Goal: Task Accomplishment & Management: Use online tool/utility

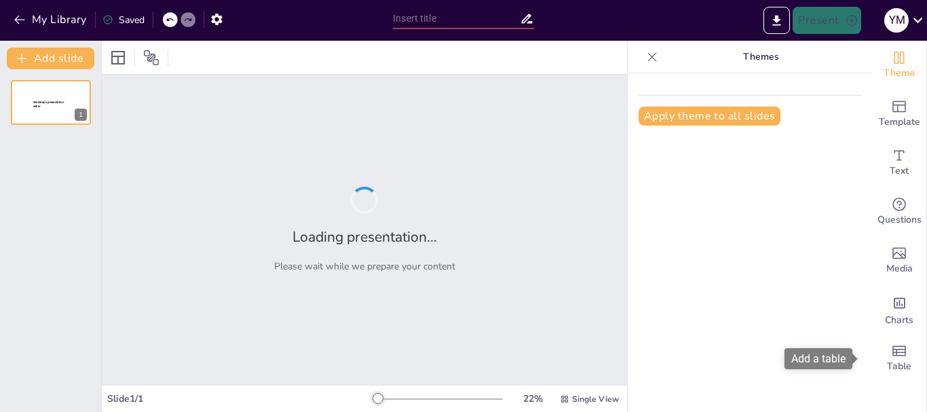
type input "Imported HT research 8.2.pptx"
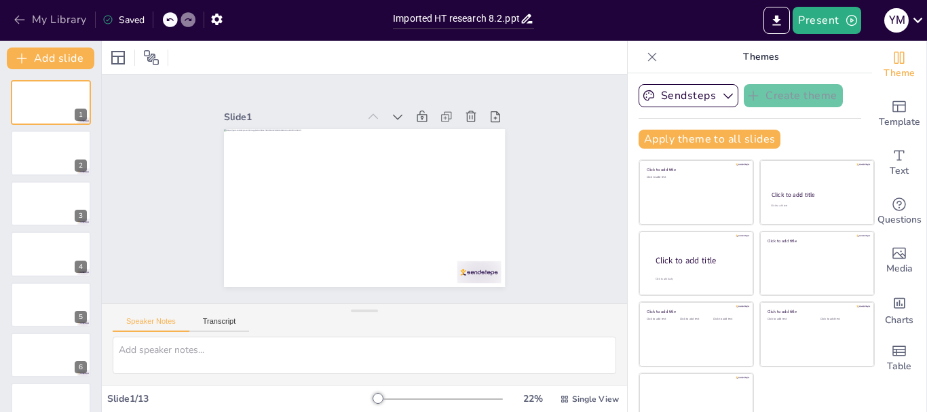
click at [51, 14] on button "My Library" at bounding box center [51, 20] width 82 height 22
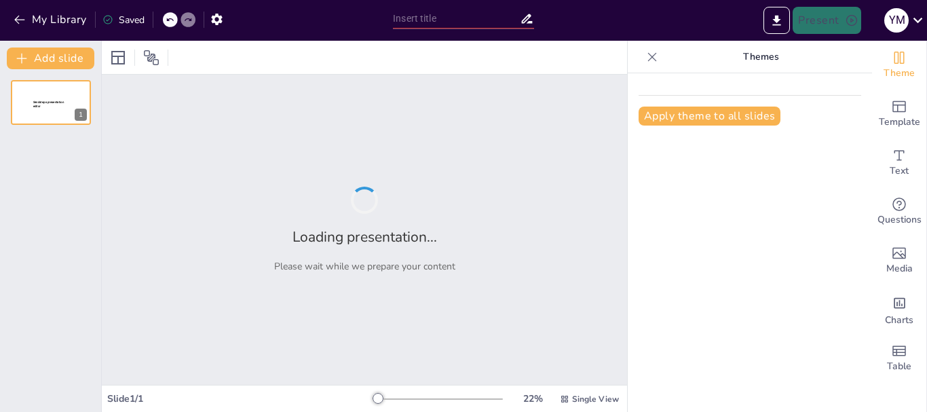
type input "New Sendsteps"
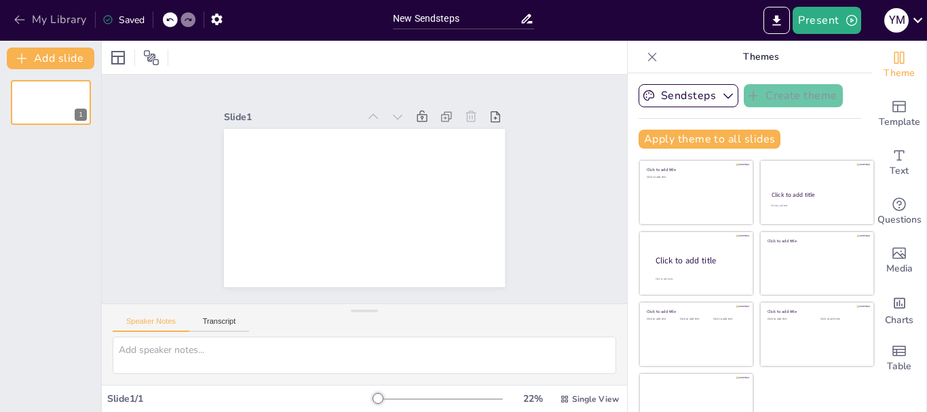
click at [20, 20] on icon "button" at bounding box center [19, 20] width 10 height 9
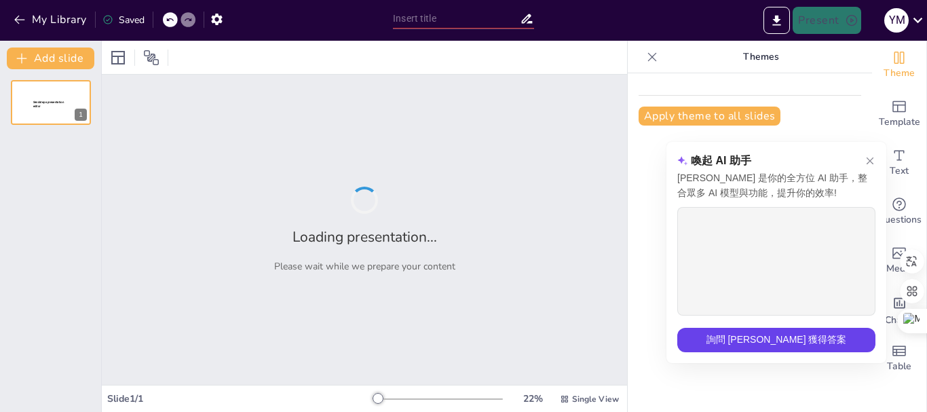
type input "Introduction to [MEDICAL_DATA] Biology: Theories and Implications for Health"
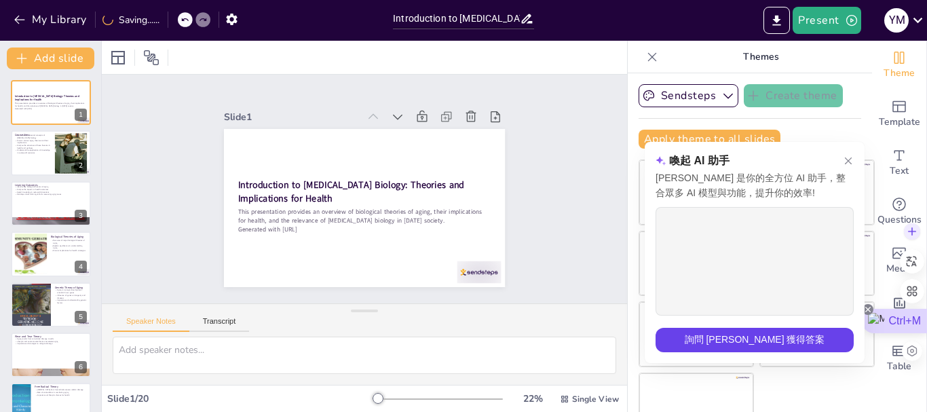
click at [867, 309] on icon at bounding box center [868, 309] width 11 height 11
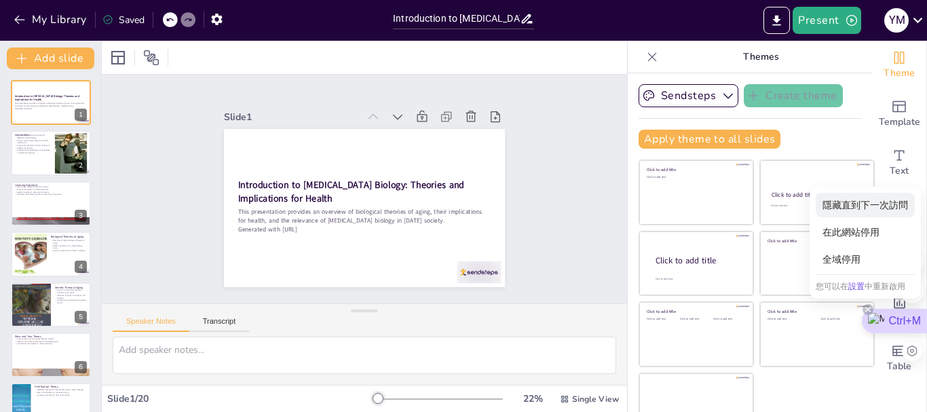
click at [857, 203] on div "隱藏直到下一次訪問" at bounding box center [865, 205] width 99 height 24
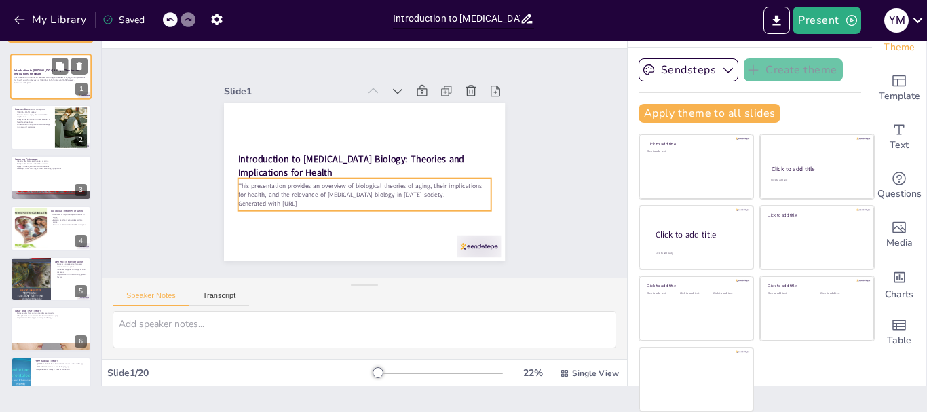
click at [50, 75] on div "This presentation provides an overview of biological theories of aging, their i…" at bounding box center [50, 80] width 73 height 10
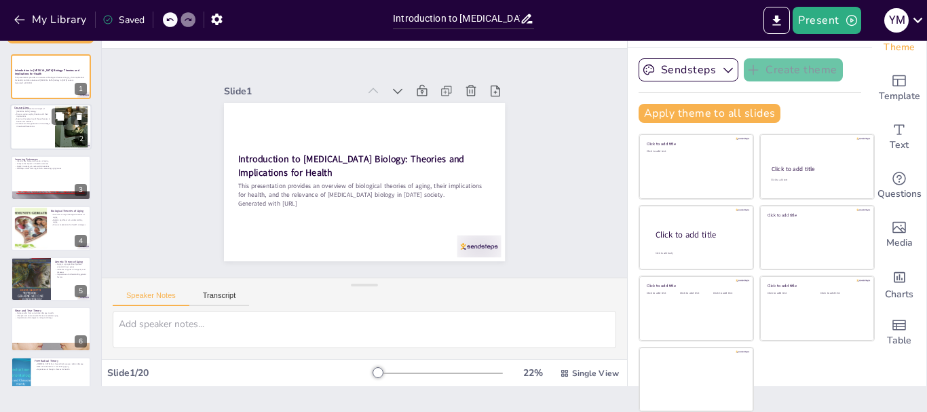
click at [50, 124] on p "Understand the application of knowledge in real-world scenarios" at bounding box center [32, 125] width 37 height 5
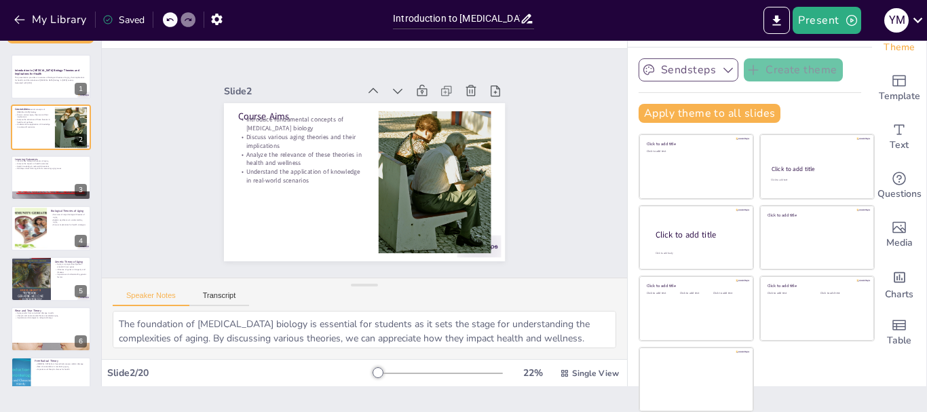
click at [721, 65] on icon "button" at bounding box center [728, 70] width 14 height 14
click at [31, 178] on div at bounding box center [50, 178] width 81 height 46
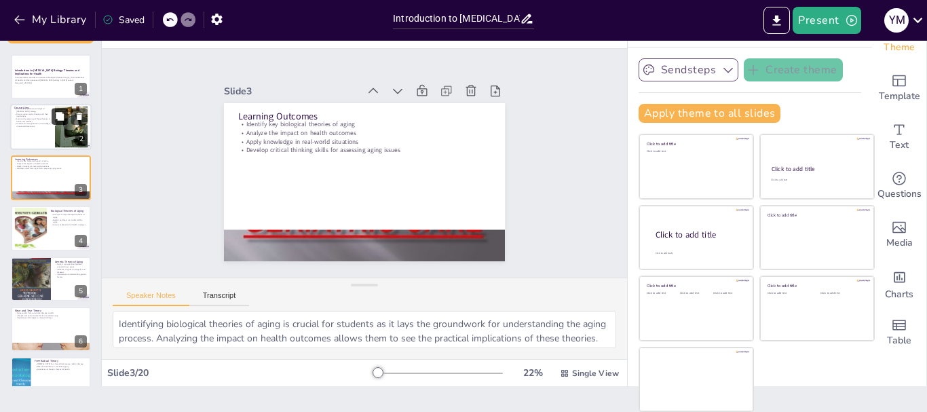
click at [56, 124] on button at bounding box center [60, 117] width 16 height 16
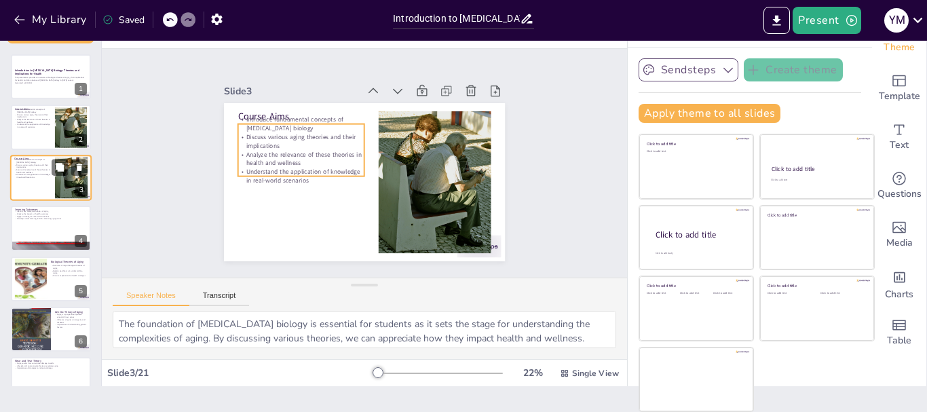
drag, startPoint x: 48, startPoint y: 175, endPoint x: 48, endPoint y: 189, distance: 14.3
click at [48, 176] on p "Understand the application of knowledge in real-world scenarios" at bounding box center [32, 176] width 37 height 5
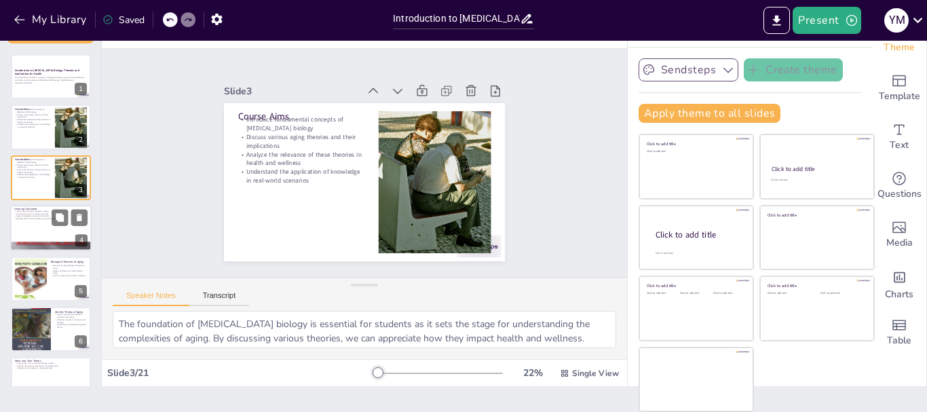
click at [48, 218] on p "Develop critical thinking skills for assessing aging issues" at bounding box center [50, 219] width 73 height 3
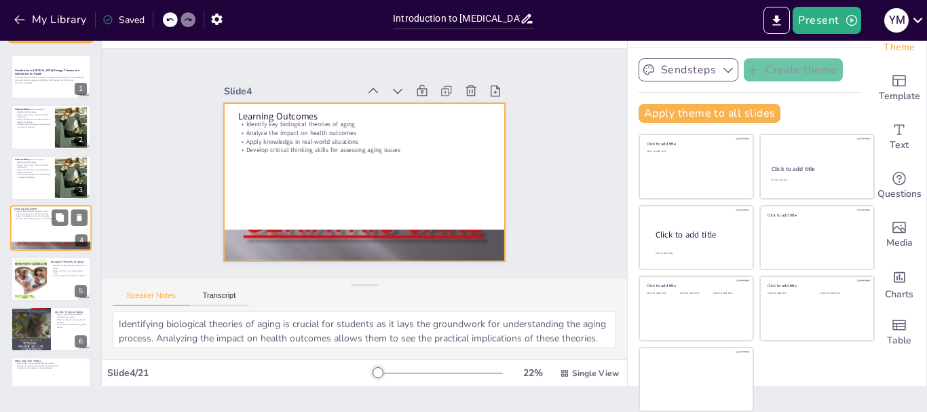
scroll to position [14, 0]
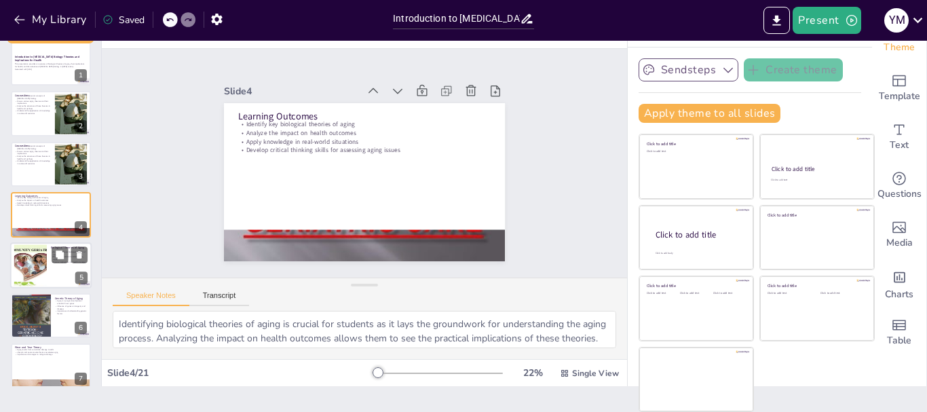
click at [48, 266] on div at bounding box center [50, 265] width 81 height 46
type textarea "Providing an overview of the major biological theories of aging is crucial for …"
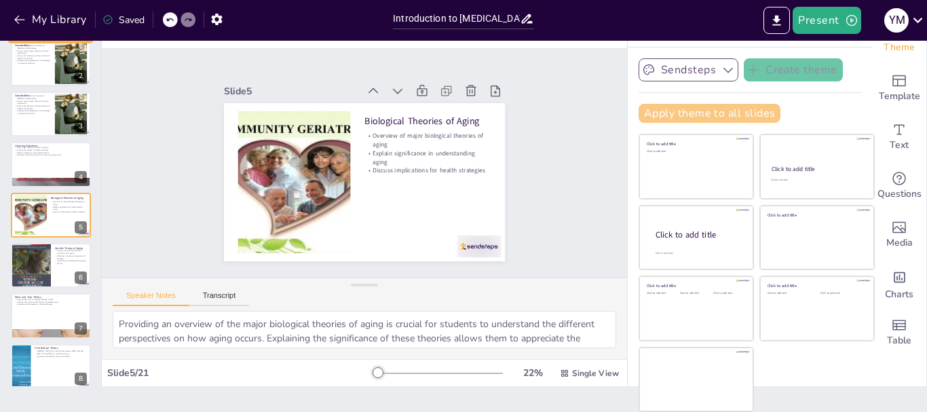
click at [672, 113] on button "Apply theme to all slides" at bounding box center [710, 113] width 142 height 19
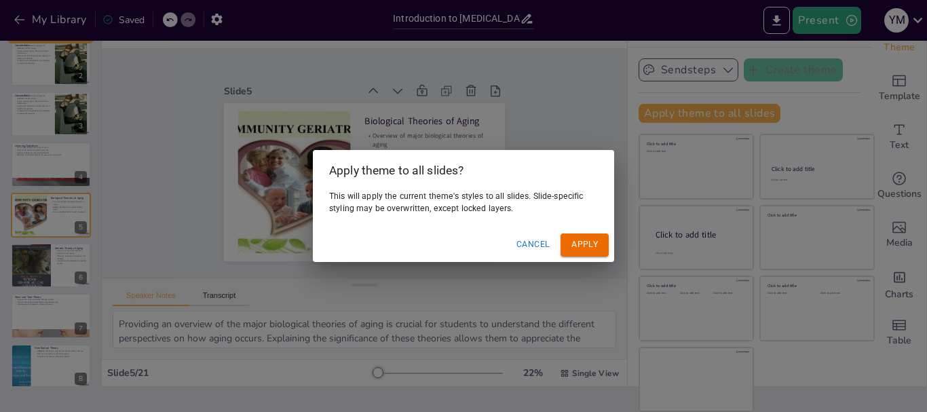
click at [580, 244] on button "Apply" at bounding box center [585, 244] width 48 height 22
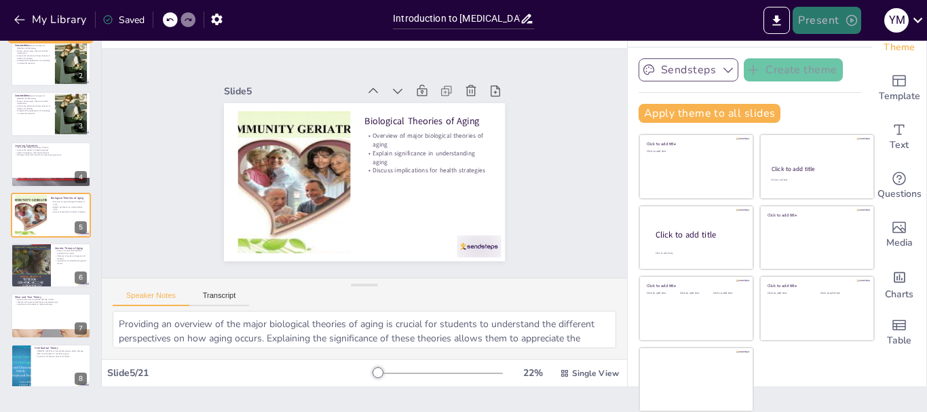
click at [829, 22] on button "Present" at bounding box center [827, 20] width 68 height 27
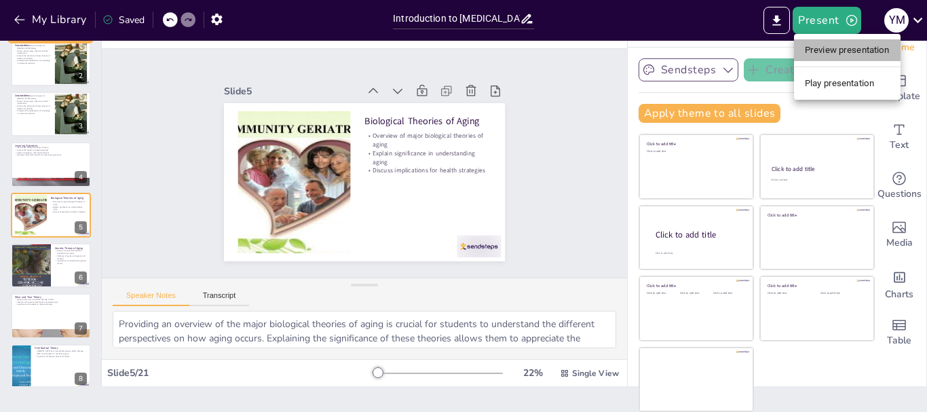
click at [834, 48] on li "Preview presentation" at bounding box center [847, 50] width 107 height 22
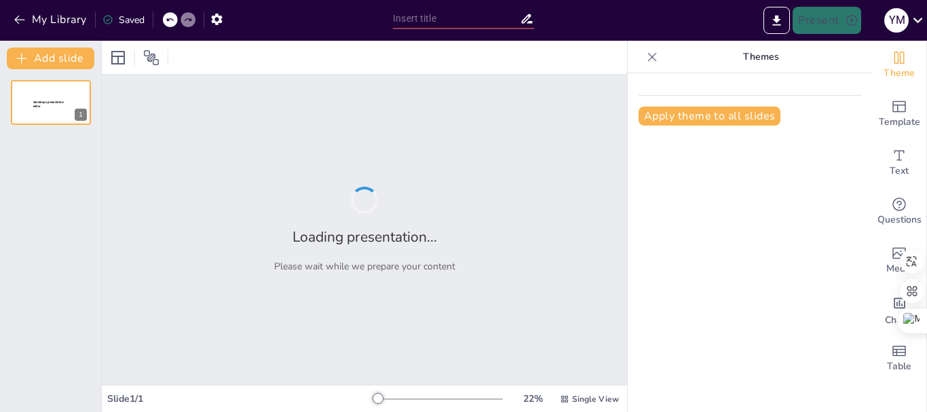
type input "Introduction to Geriatric Biology: Theories and Implications for Health"
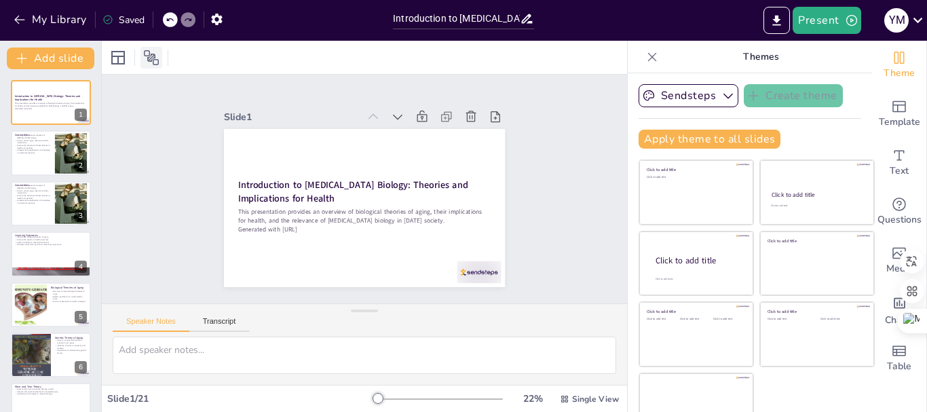
click at [155, 60] on icon at bounding box center [151, 58] width 16 height 16
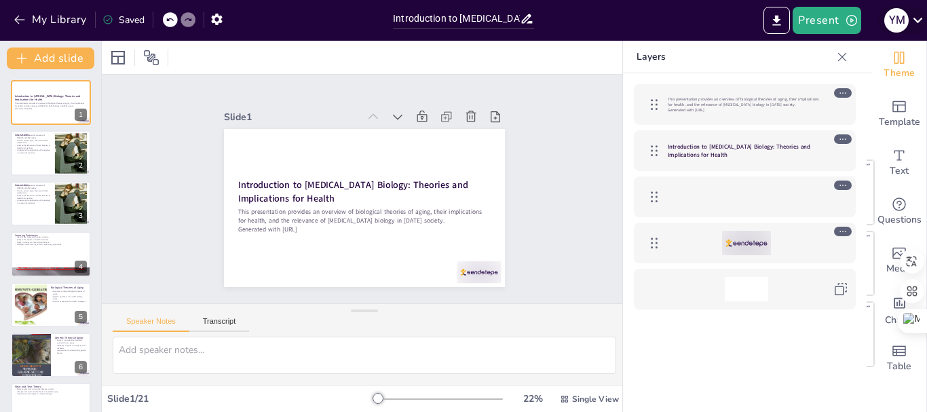
click at [916, 18] on icon at bounding box center [918, 20] width 18 height 18
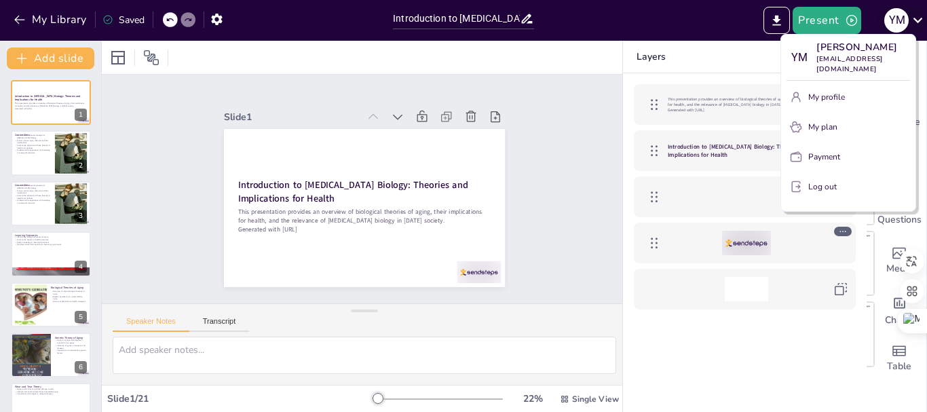
click at [916, 18] on div at bounding box center [463, 206] width 927 height 412
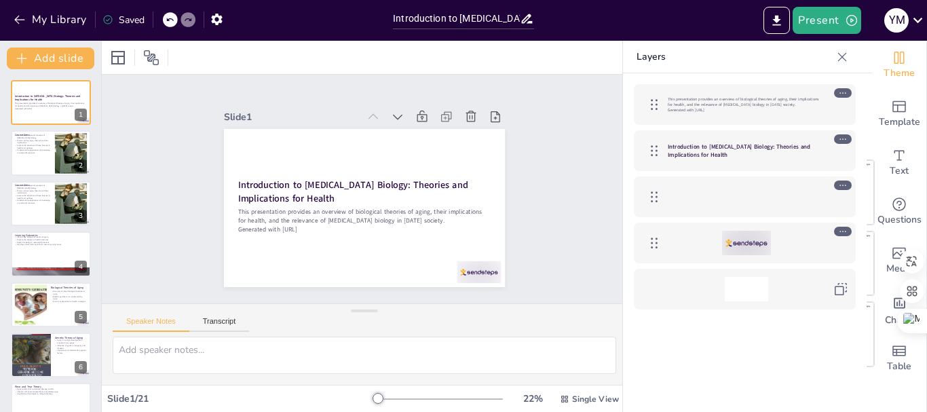
click at [839, 58] on icon at bounding box center [842, 57] width 14 height 14
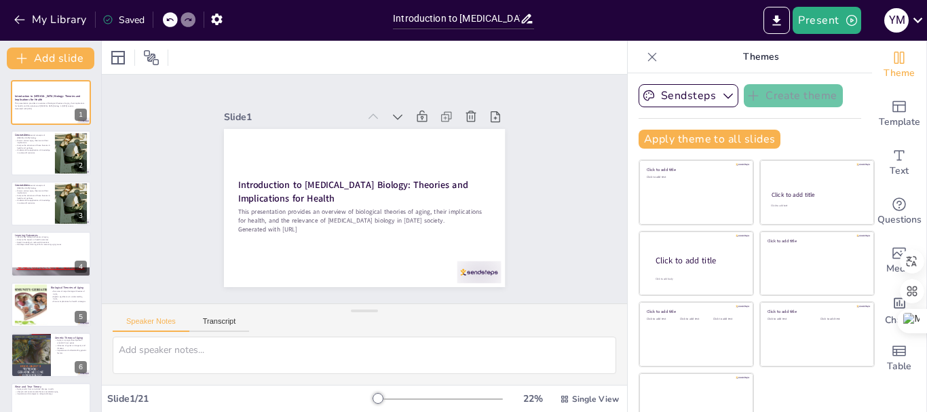
click at [648, 55] on icon at bounding box center [652, 56] width 9 height 9
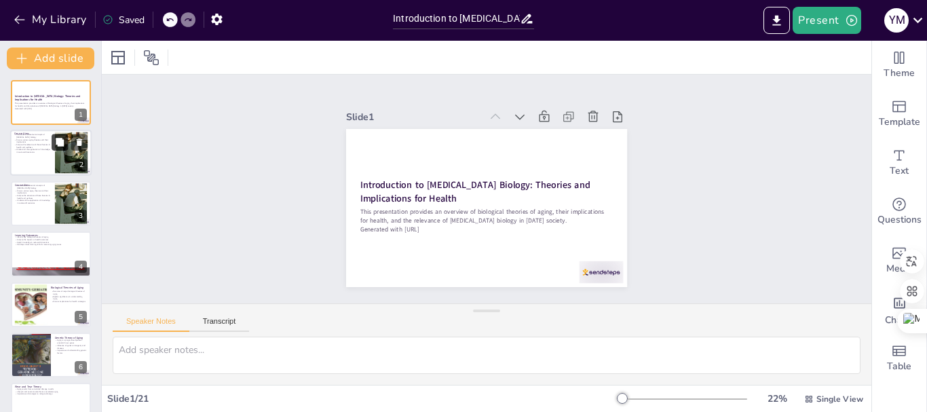
click at [64, 145] on icon at bounding box center [60, 143] width 10 height 10
type textarea "The foundation of geriatric biology is essential for students as it sets the st…"
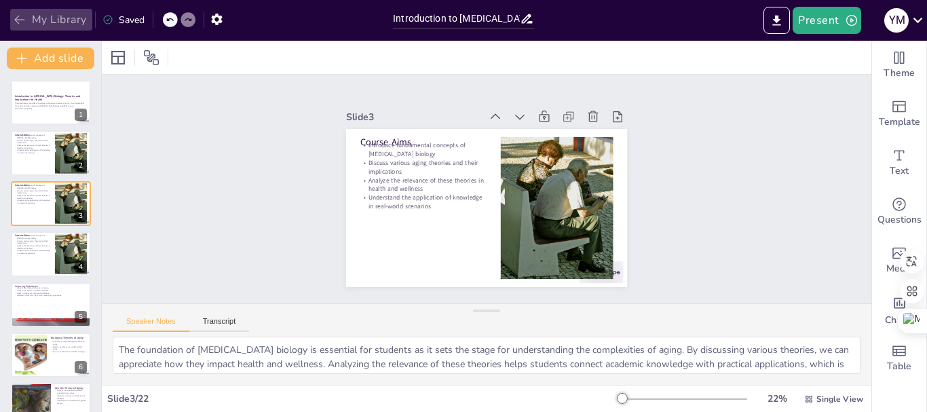
click at [38, 22] on button "My Library" at bounding box center [51, 20] width 82 height 22
